Goal: Task Accomplishment & Management: Manage account settings

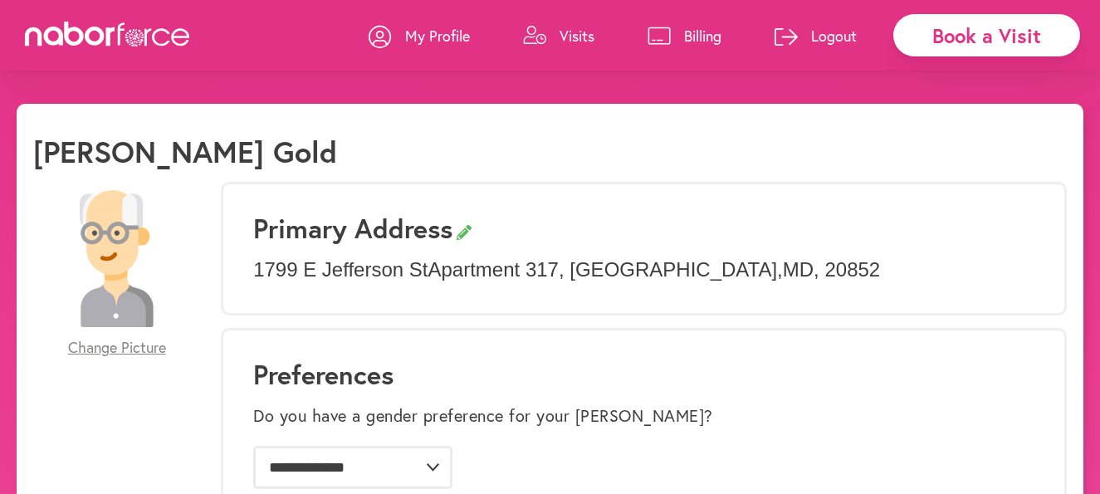
click at [841, 34] on p "Logout" at bounding box center [834, 36] width 46 height 20
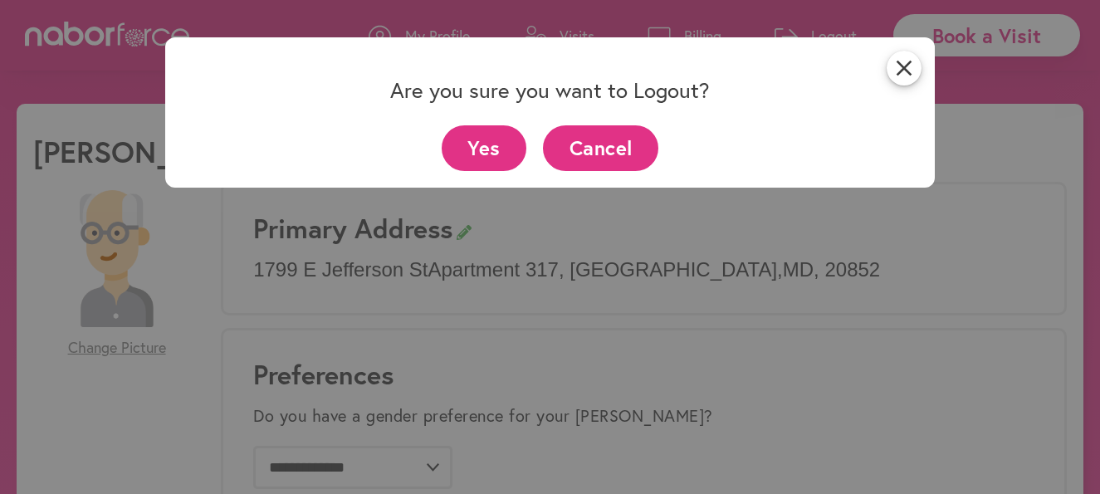
click at [496, 145] on button "Yes" at bounding box center [485, 148] width 86 height 46
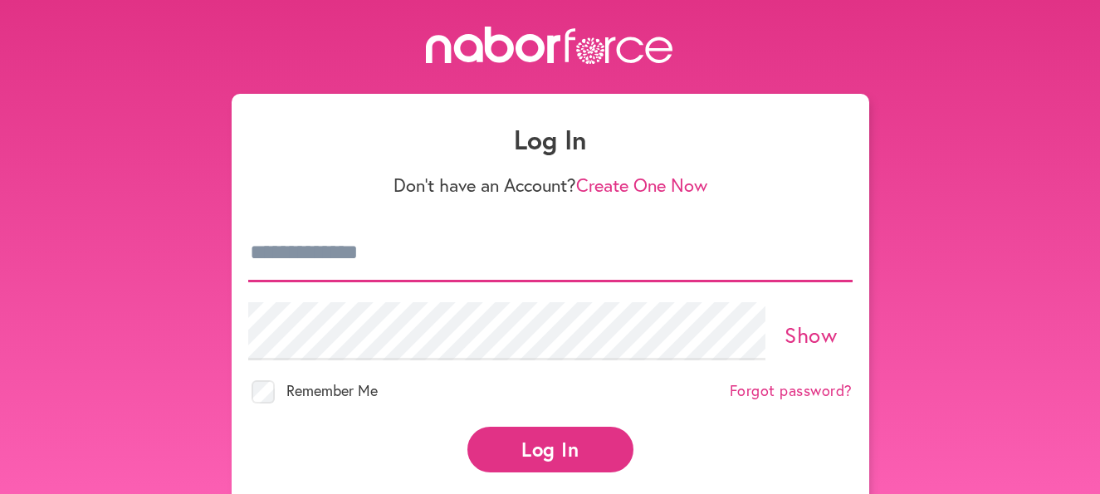
click at [391, 257] on input "email" at bounding box center [550, 253] width 604 height 58
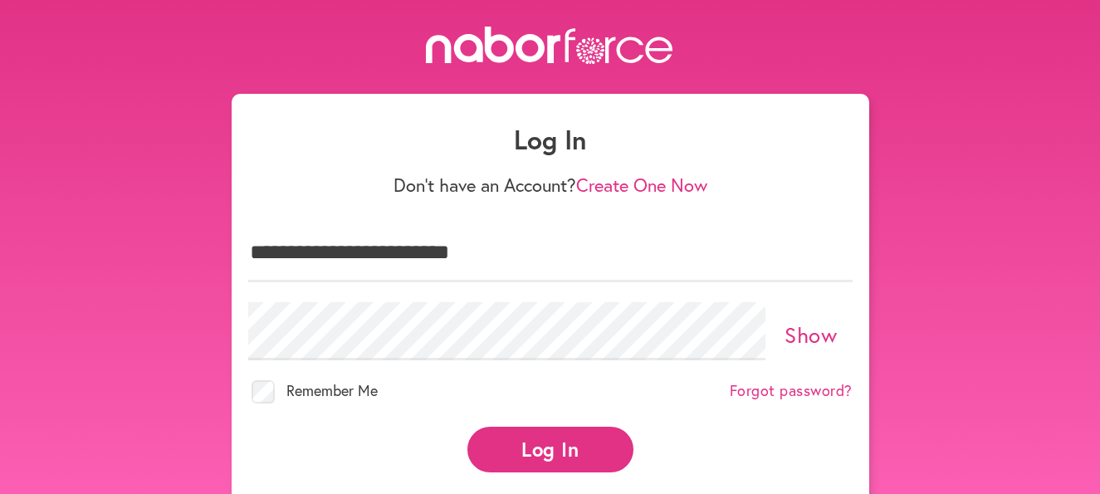
click at [565, 440] on button "Log In" at bounding box center [550, 450] width 166 height 46
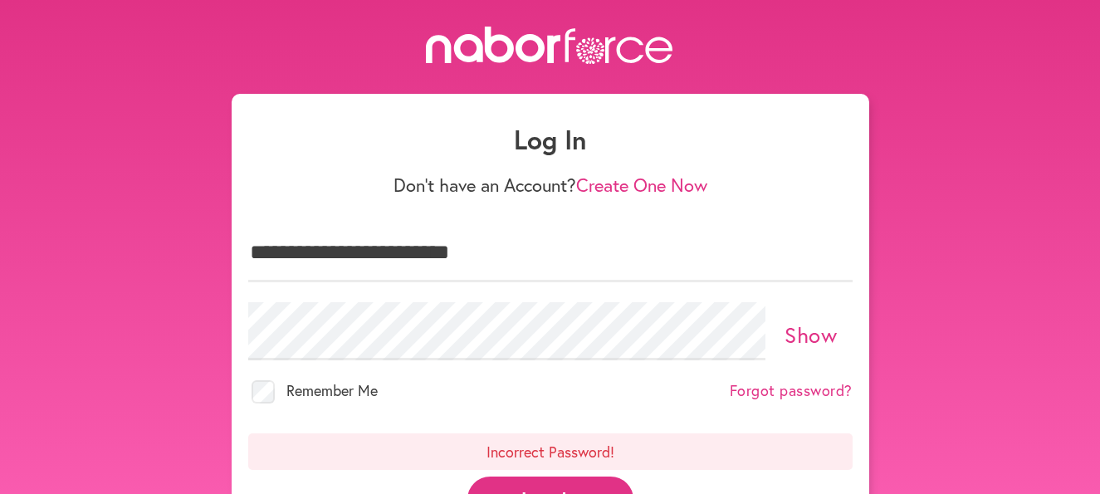
click at [819, 323] on link "Show" at bounding box center [811, 334] width 52 height 28
drag, startPoint x: 421, startPoint y: 244, endPoint x: 350, endPoint y: 198, distance: 85.2
click at [369, 231] on input "**********" at bounding box center [550, 253] width 604 height 58
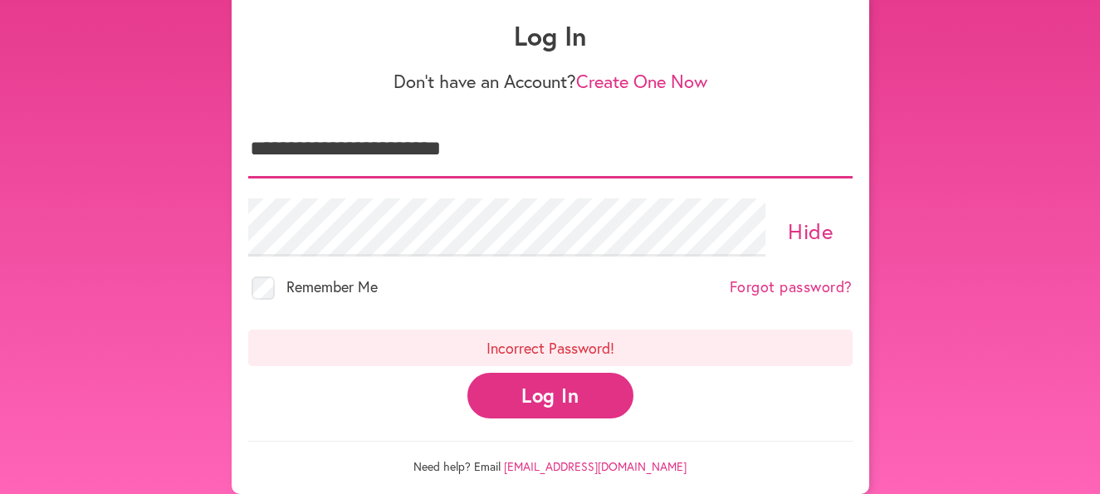
scroll to position [120, 0]
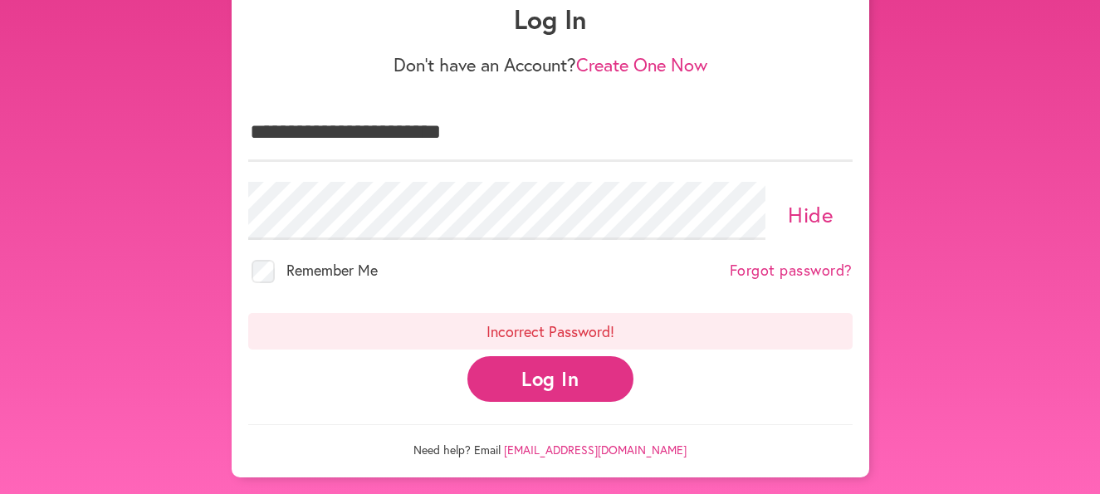
click at [551, 374] on button "Log In" at bounding box center [550, 379] width 166 height 46
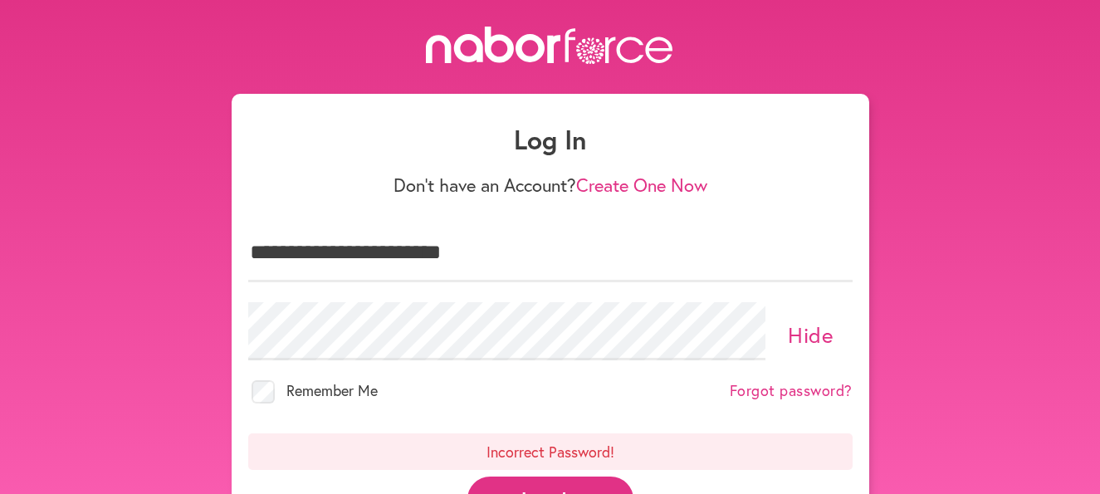
scroll to position [83, 0]
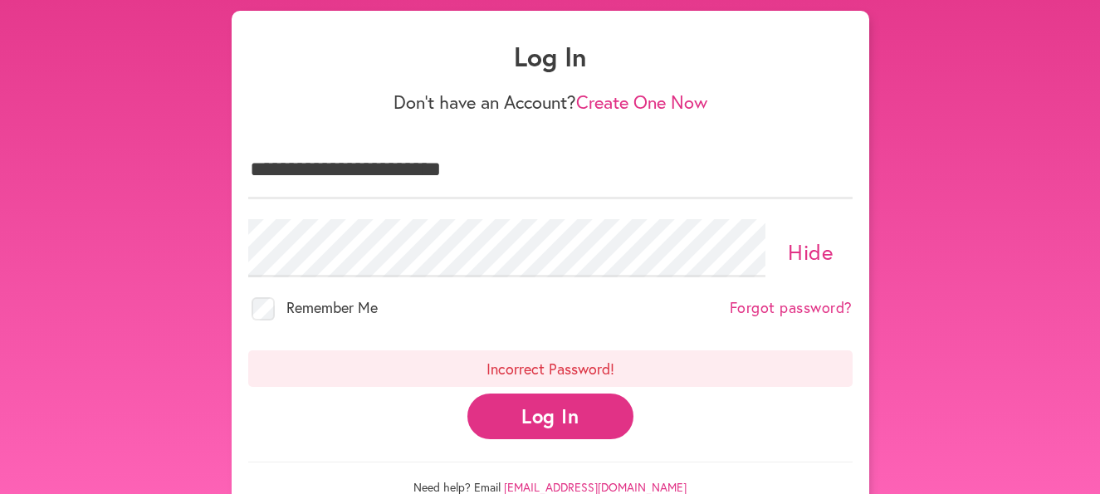
click at [546, 411] on button "Log In" at bounding box center [550, 417] width 166 height 46
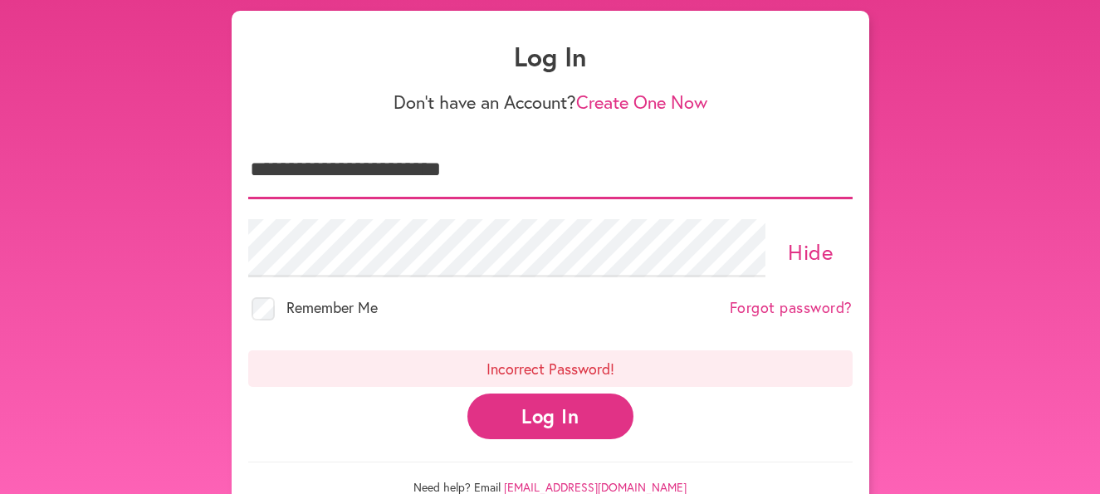
drag, startPoint x: 511, startPoint y: 171, endPoint x: 152, endPoint y: 149, distance: 360.2
click at [160, 159] on div "**********" at bounding box center [550, 229] width 1100 height 571
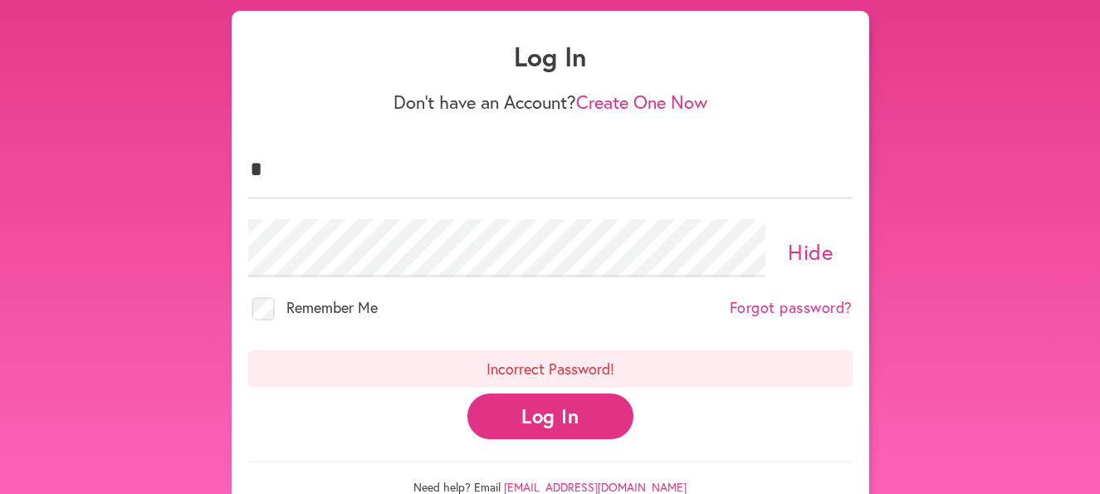
click at [269, 69] on h1 "Log In" at bounding box center [550, 57] width 604 height 32
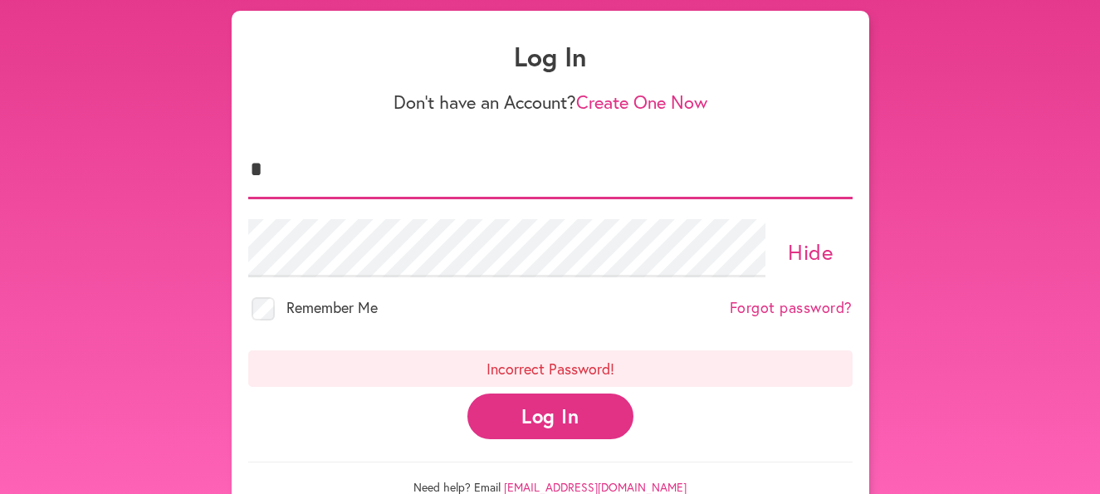
click at [263, 177] on input "*" at bounding box center [550, 170] width 604 height 58
type input "**********"
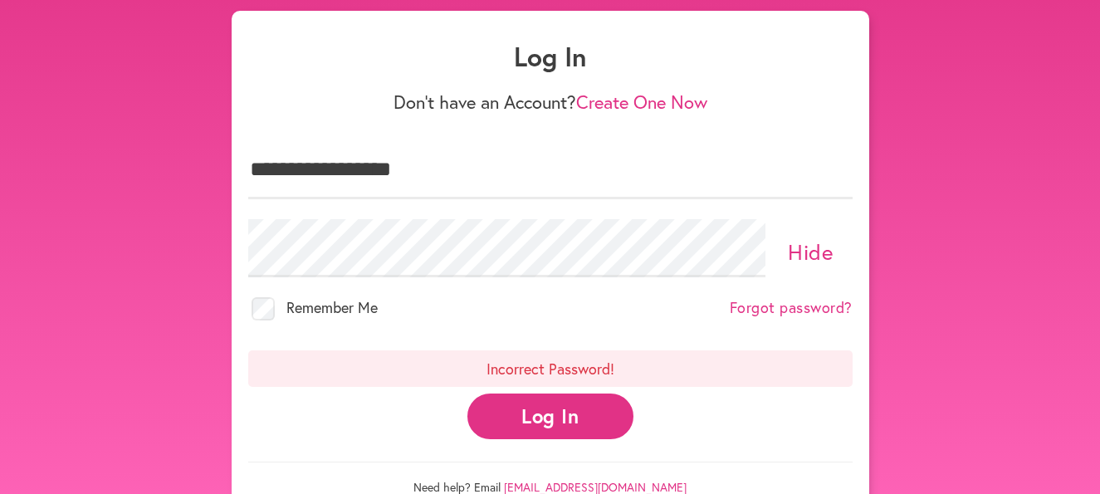
click at [546, 405] on button "Log In" at bounding box center [550, 417] width 166 height 46
